Goal: Transaction & Acquisition: Purchase product/service

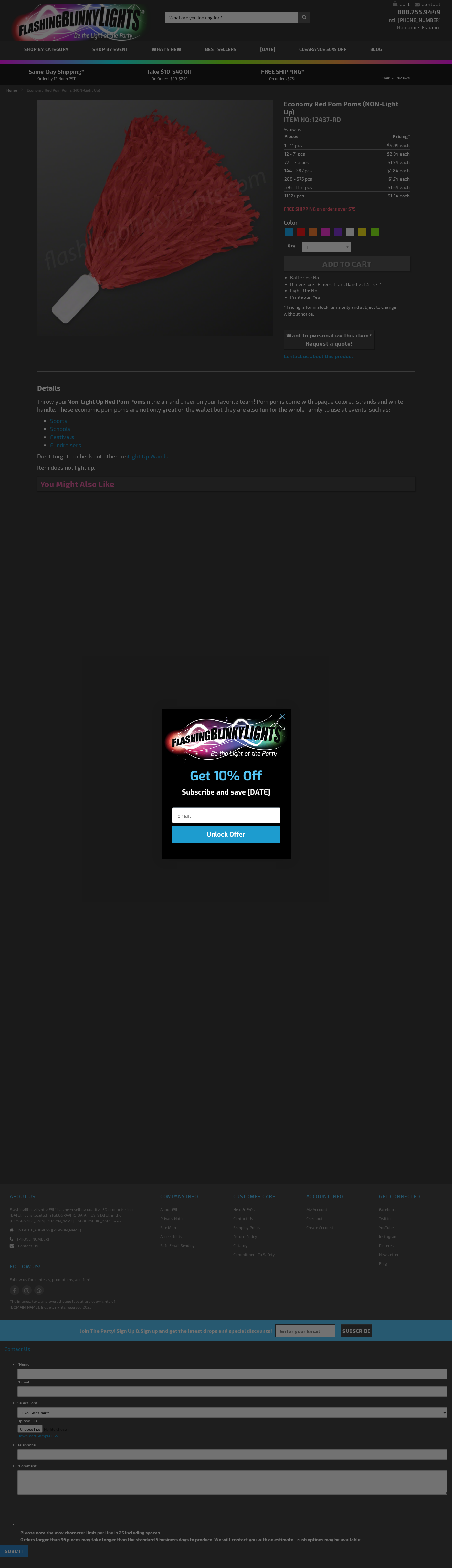
type input "5641"
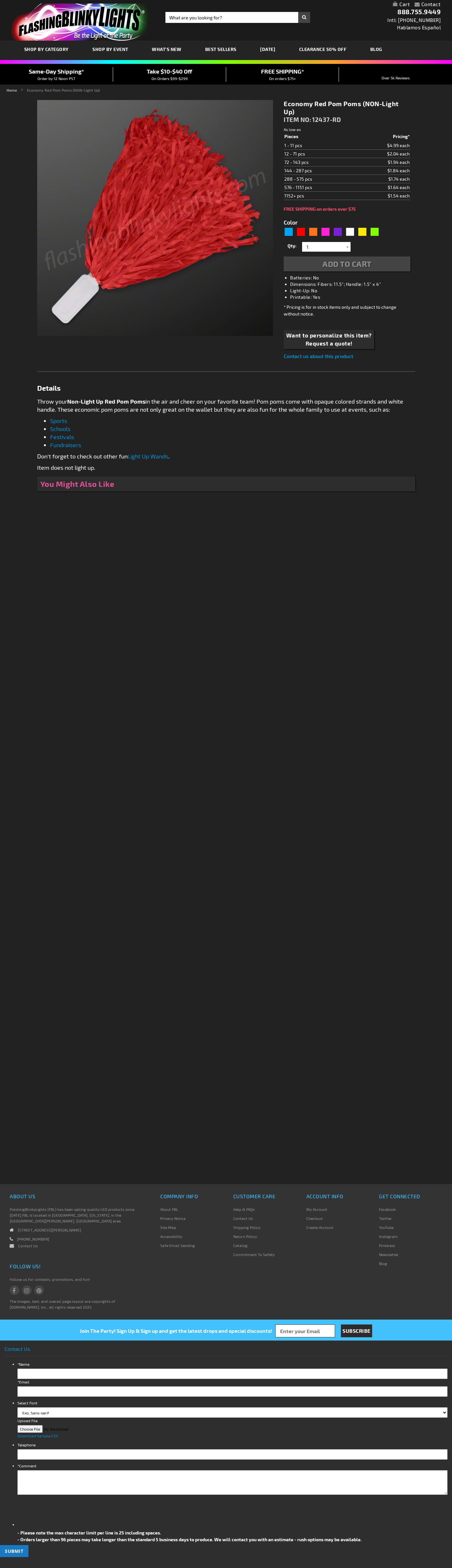
type input "5641"
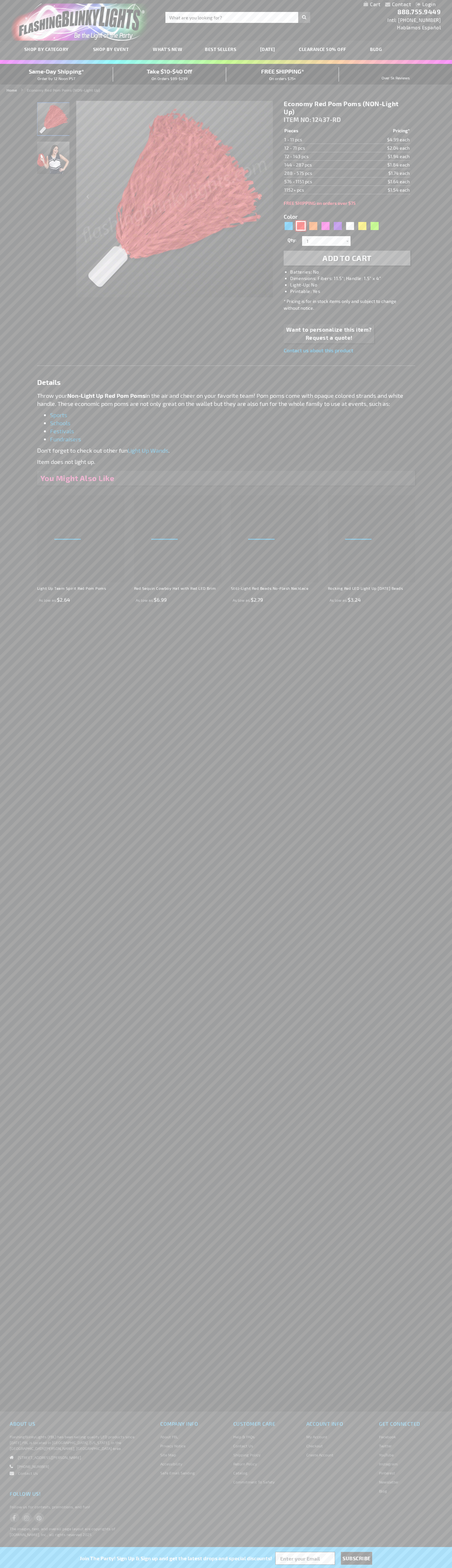
click at [300, 226] on div "Red" at bounding box center [301, 226] width 10 height 10
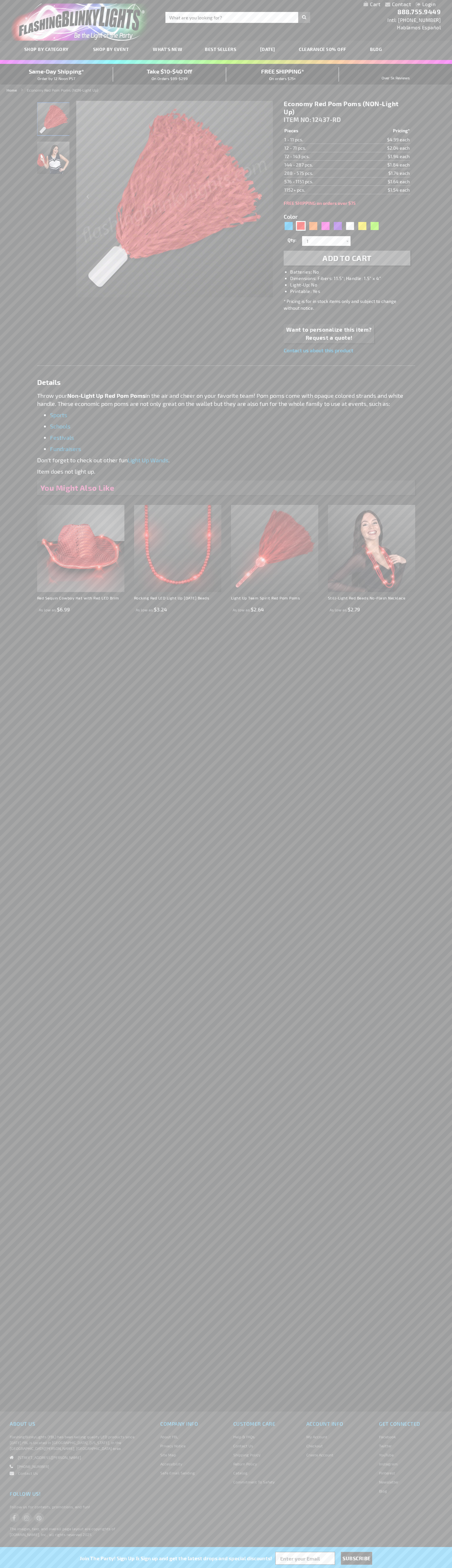
click at [347, 258] on span "Add to Cart" at bounding box center [347, 257] width 49 height 9
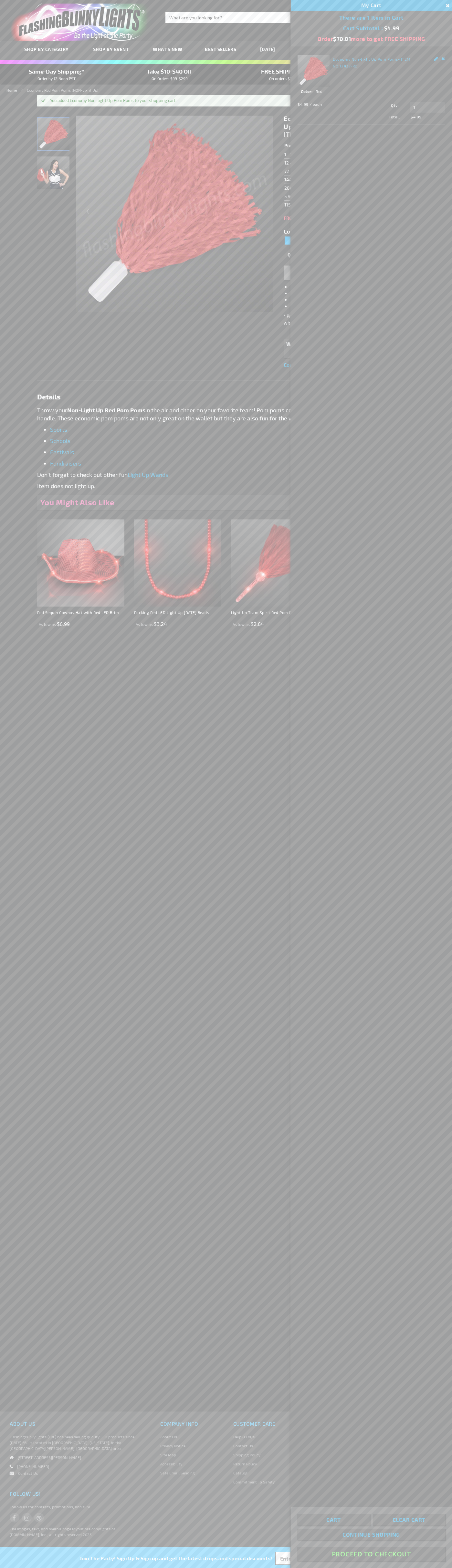
click at [371, 1554] on button "Proceed To Checkout" at bounding box center [371, 1554] width 148 height 15
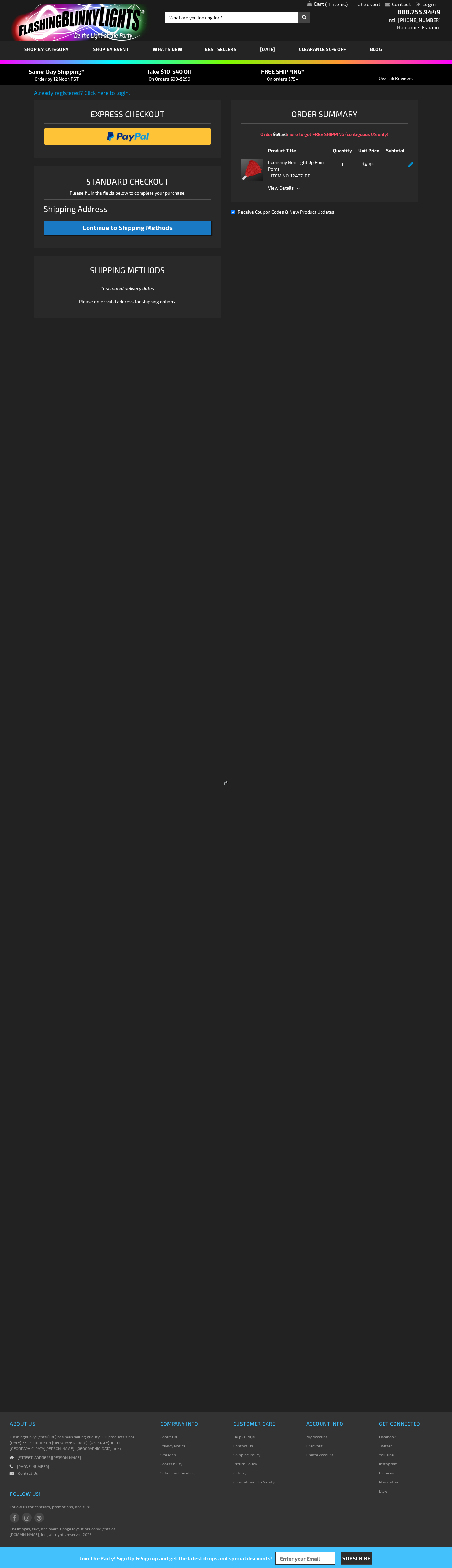
select select "US"
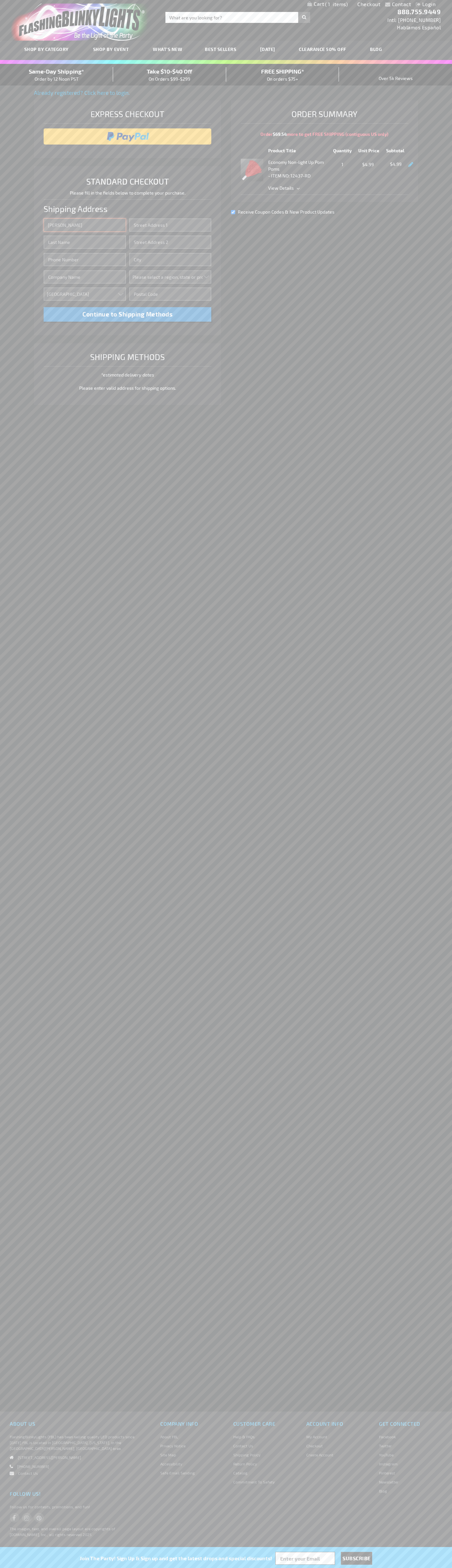
type input "John"
type input "4021 Vernon Avenue"
type input "First floor"
type input "st. louis park"
select select "34"
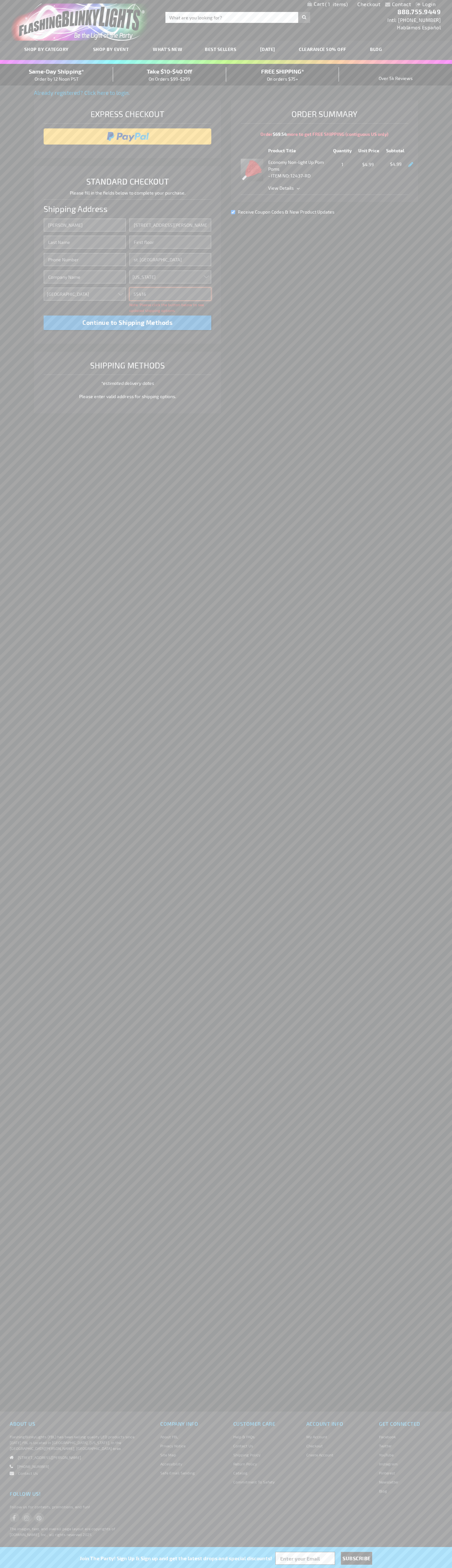
type input "55416"
type input "Smith"
type input "6502530000"
type input "John Smith"
click at [57, 75] on div "Same-Day Shipping* Order by 12 Noon PST" at bounding box center [57, 74] width 113 height 15
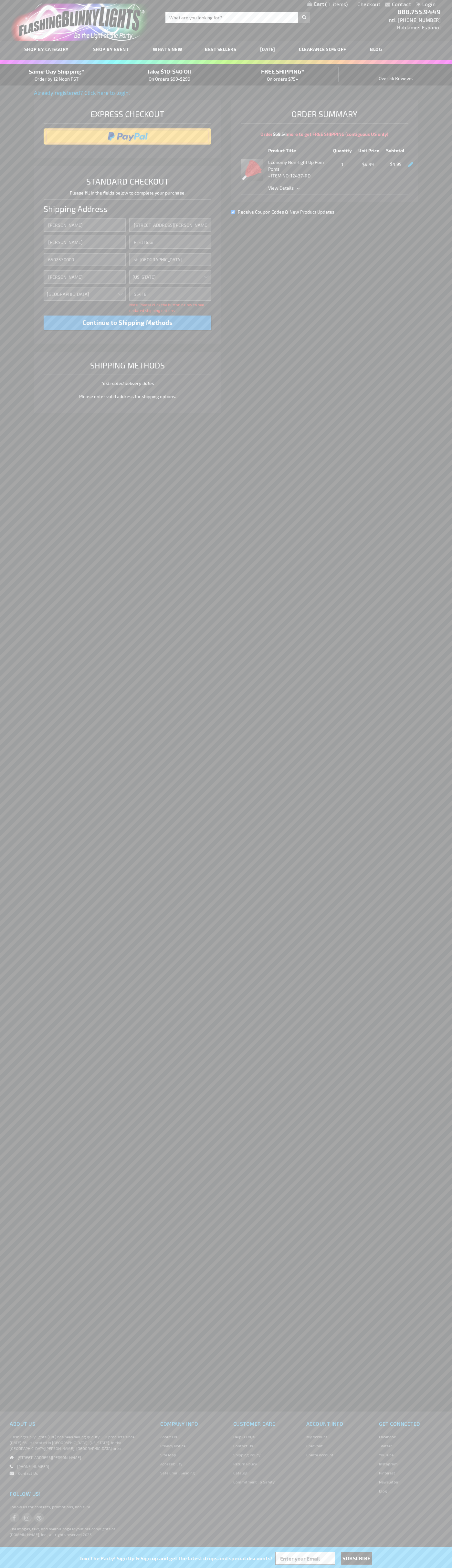
click at [127, 136] on input "image" at bounding box center [127, 136] width 161 height 13
